Goal: Transaction & Acquisition: Purchase product/service

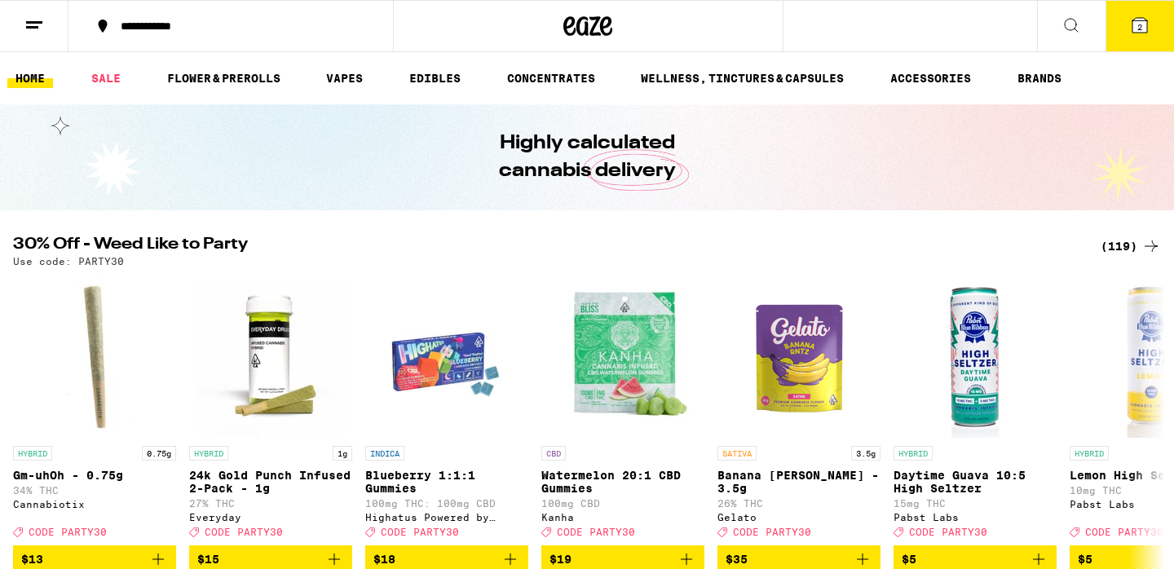
click at [1117, 246] on div "(119)" at bounding box center [1130, 246] width 60 height 20
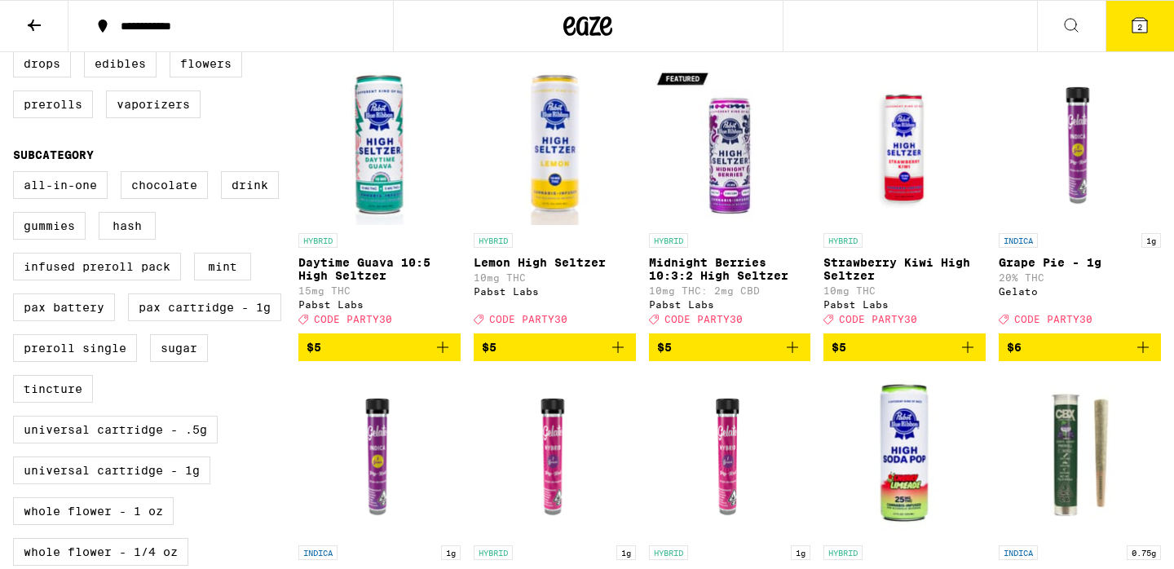
scroll to position [488, 0]
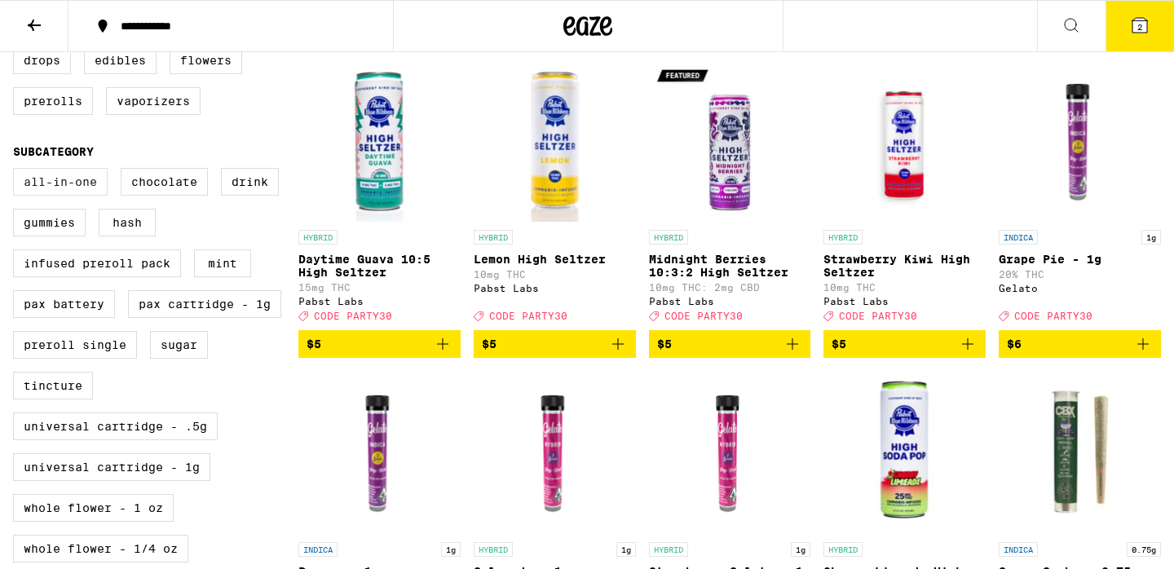
click at [46, 196] on label "All-In-One" at bounding box center [60, 182] width 95 height 28
click at [17, 171] on input "All-In-One" at bounding box center [16, 170] width 1 height 1
checkbox input "true"
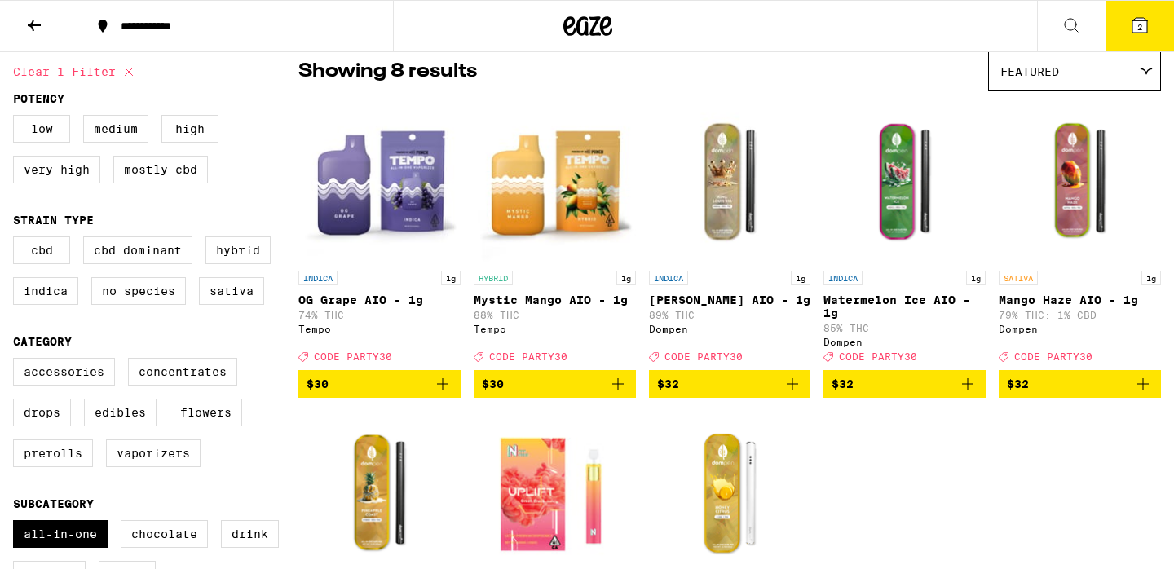
scroll to position [134, 0]
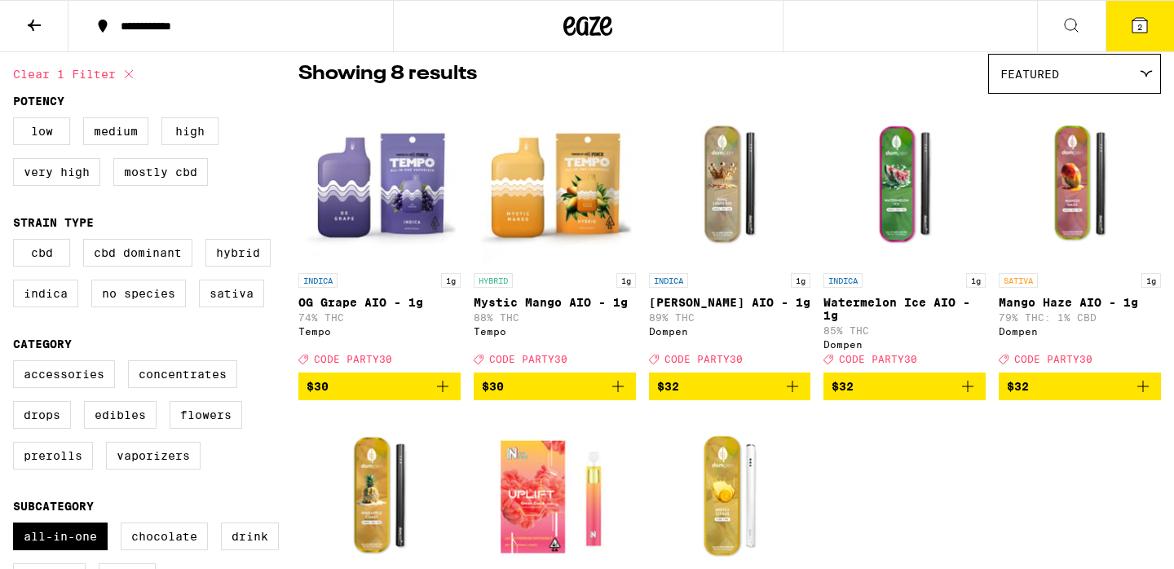
click at [765, 394] on span "$32" at bounding box center [730, 387] width 146 height 20
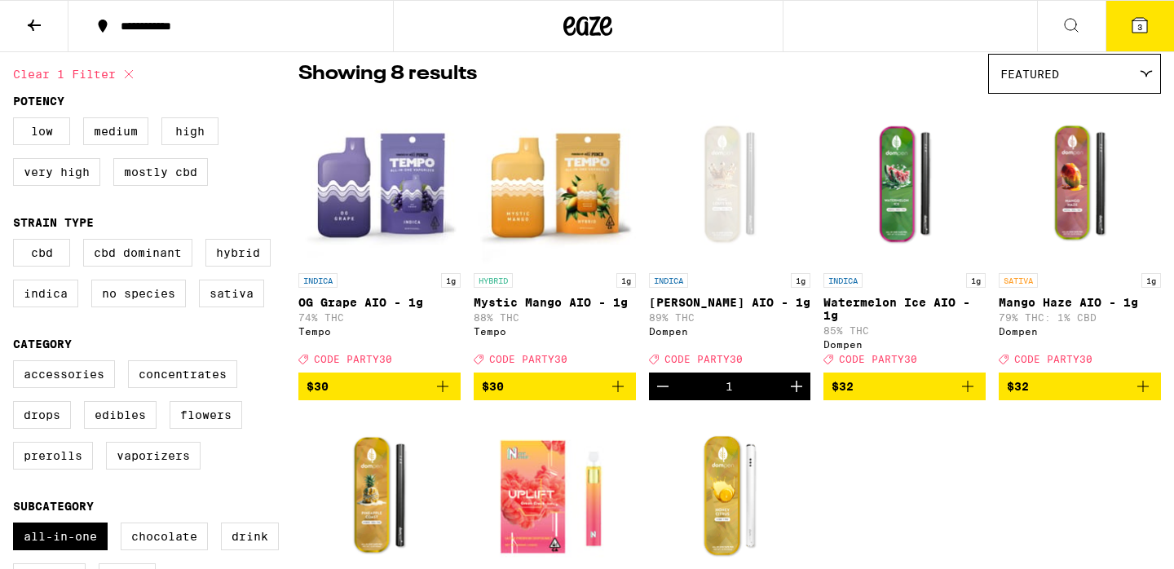
click at [1061, 396] on span "$32" at bounding box center [1080, 387] width 146 height 20
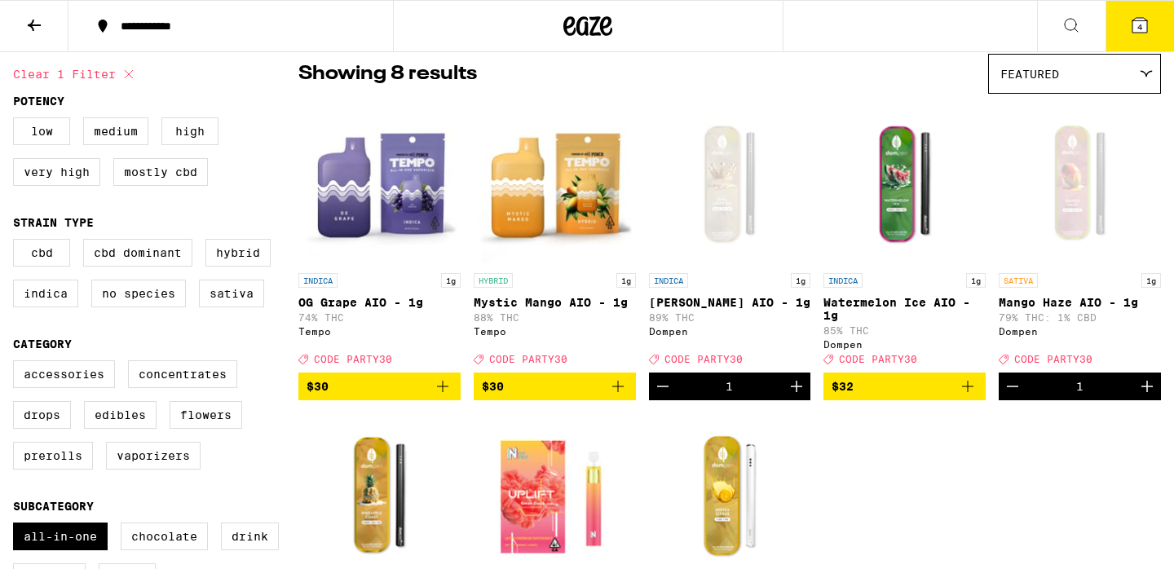
click at [1132, 43] on button "4" at bounding box center [1139, 26] width 68 height 51
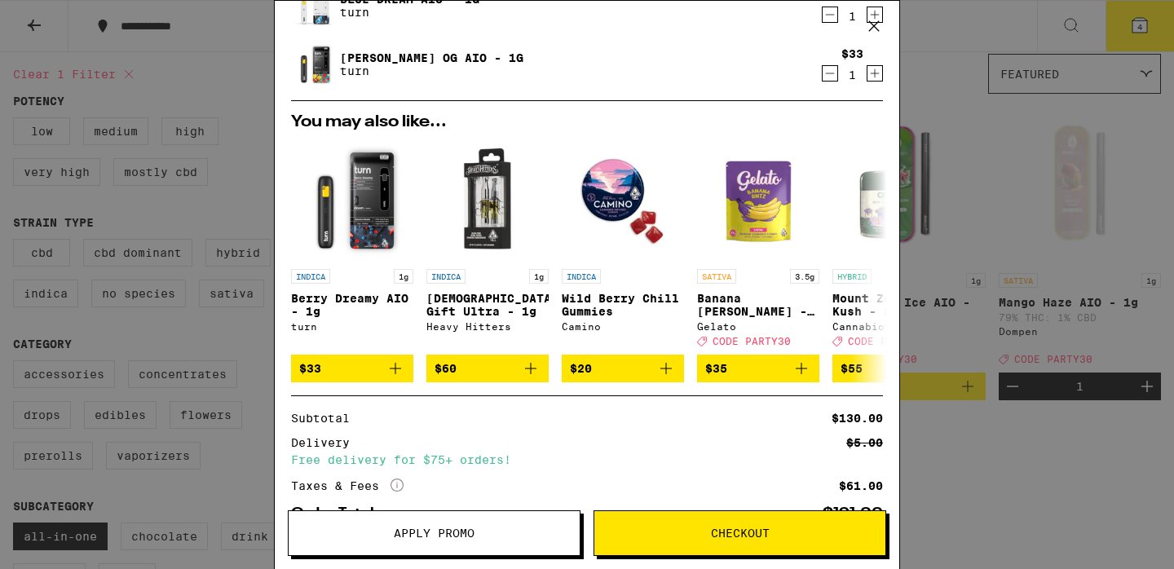
scroll to position [300, 0]
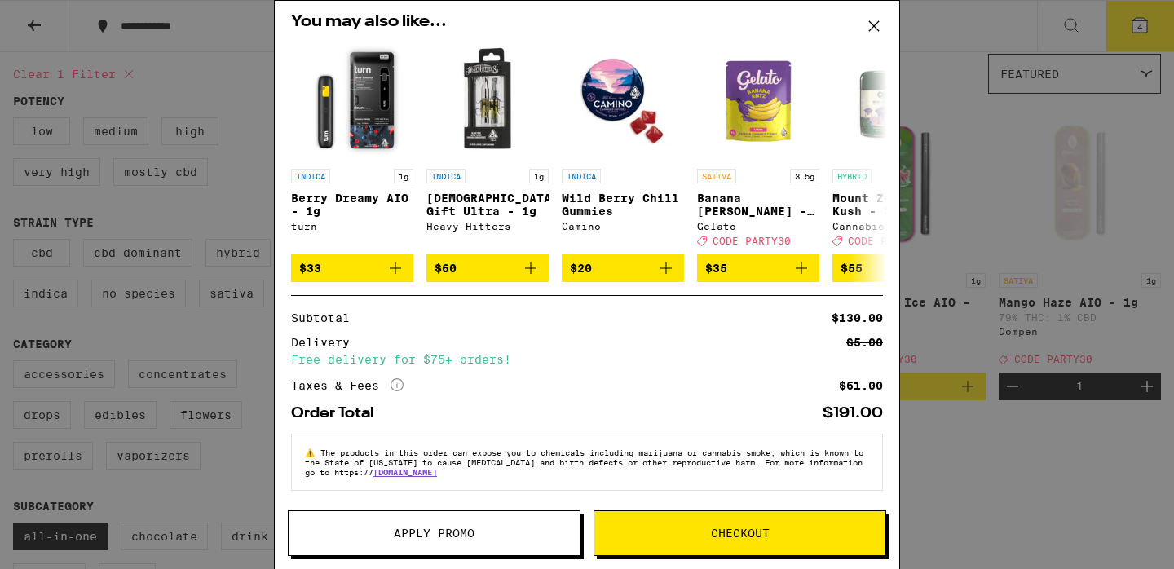
click at [882, 26] on icon at bounding box center [873, 26] width 24 height 24
